Goal: Check status: Check status

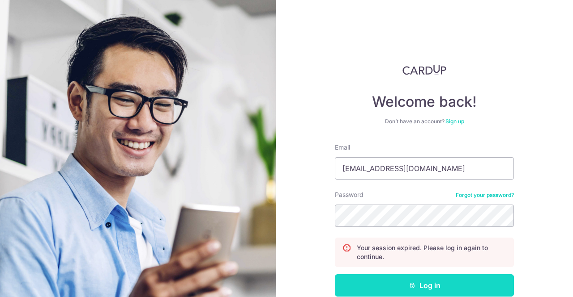
click at [433, 281] on button "Log in" at bounding box center [424, 286] width 179 height 22
click at [424, 288] on button "Log in" at bounding box center [424, 286] width 179 height 22
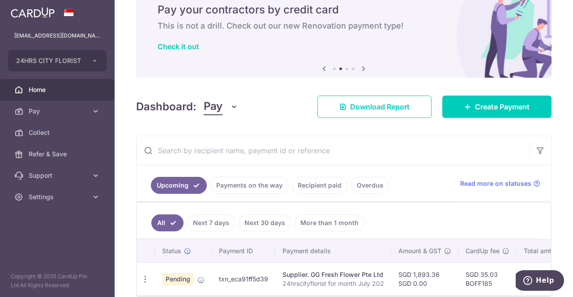
scroll to position [80, 0]
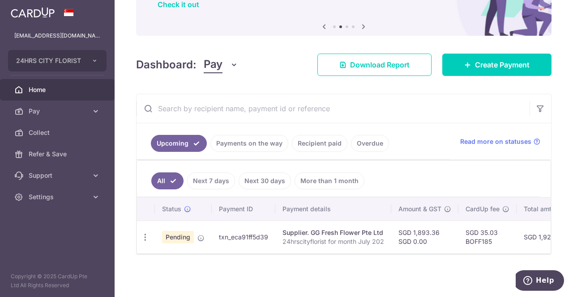
click at [329, 240] on p "24hrscityflorist for month July 202" at bounding box center [333, 242] width 102 height 9
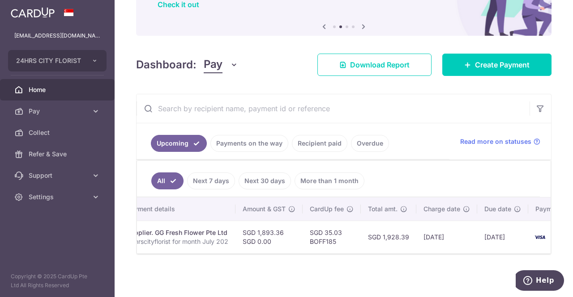
scroll to position [0, 203]
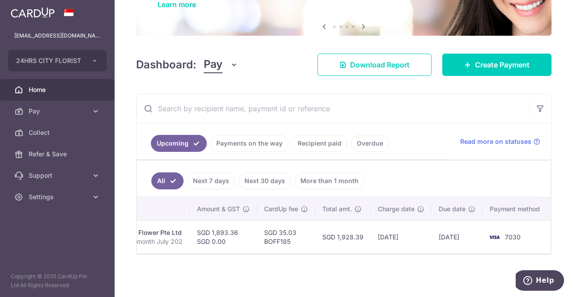
click at [41, 89] on span "Home" at bounding box center [58, 89] width 59 height 9
